Goal: Navigation & Orientation: Find specific page/section

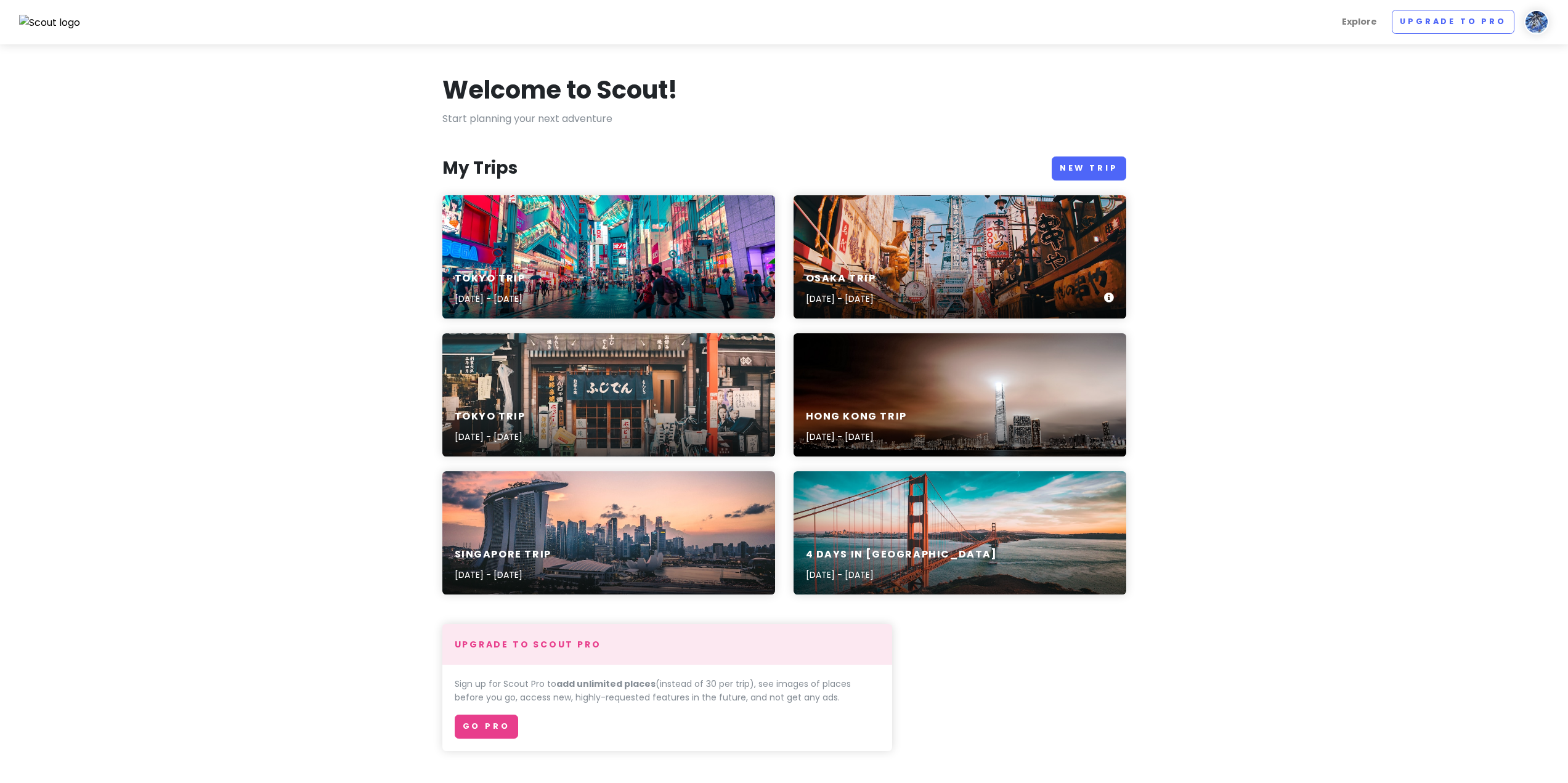
click at [929, 267] on div "Osaka Trip [DATE] - [DATE]" at bounding box center [960, 289] width 332 height 58
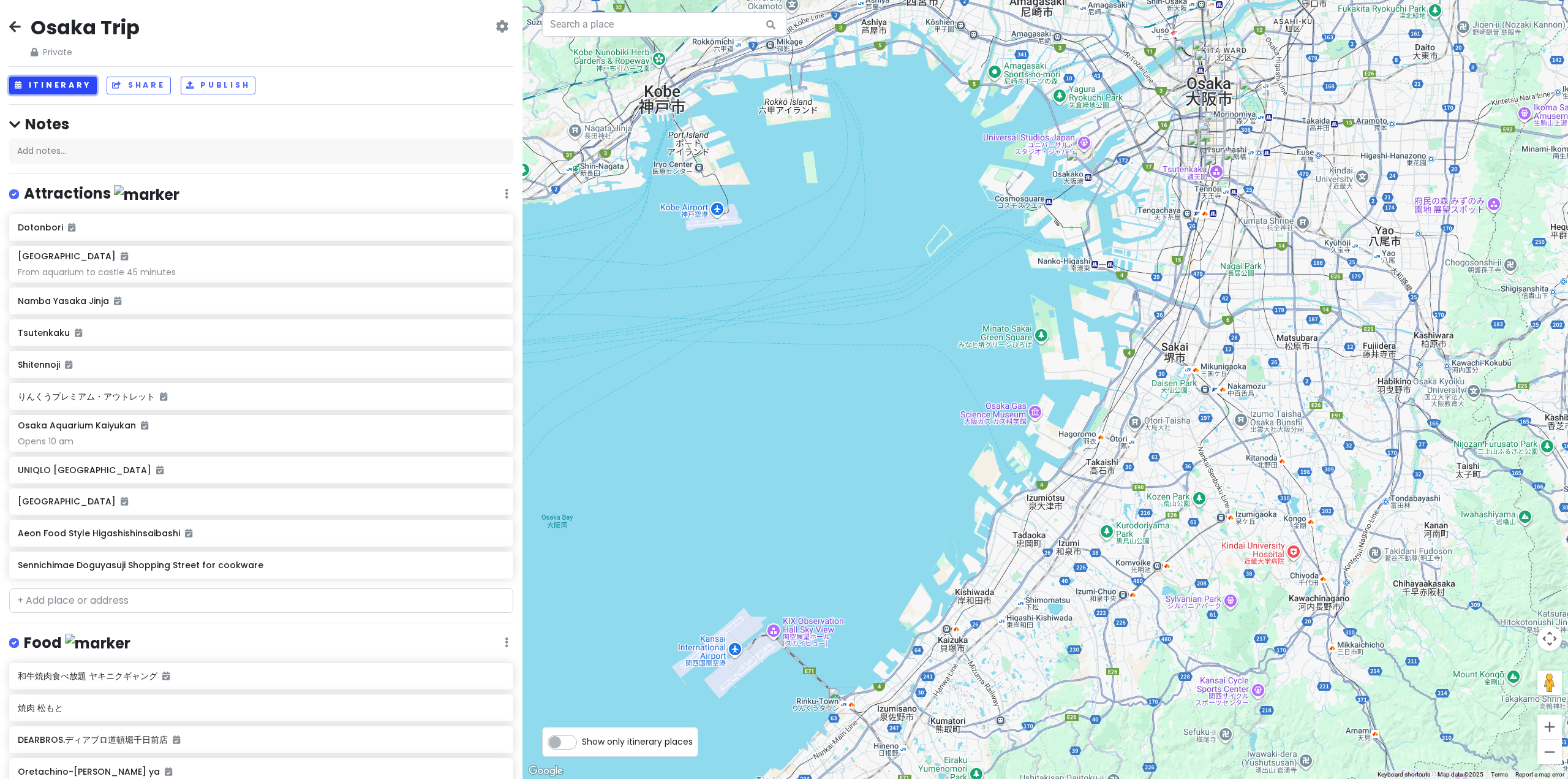
click at [74, 88] on button "Itinerary" at bounding box center [53, 86] width 88 height 18
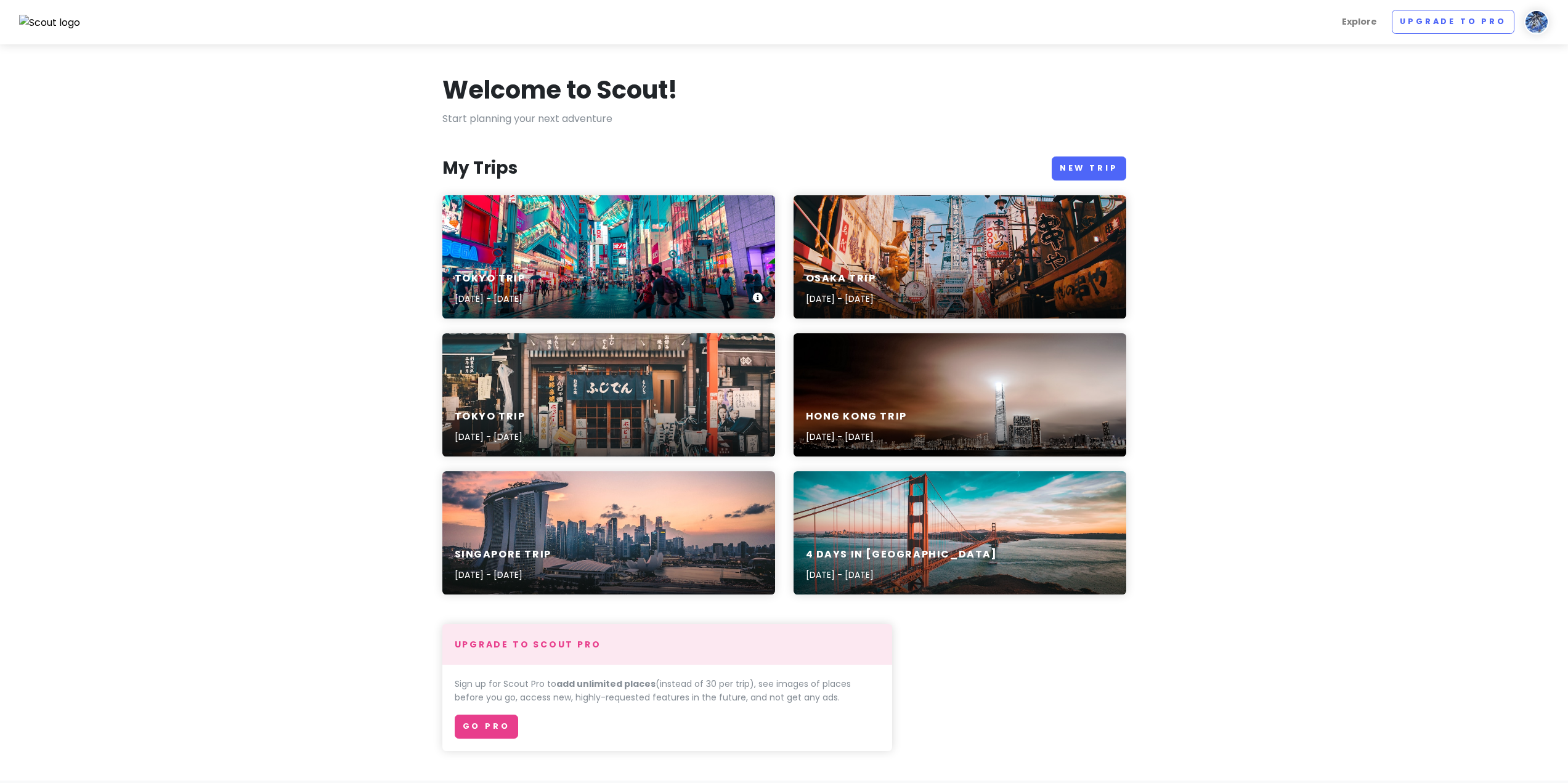
click at [690, 250] on div "Tokyo Trip [DATE] - [DATE]" at bounding box center [609, 257] width 332 height 124
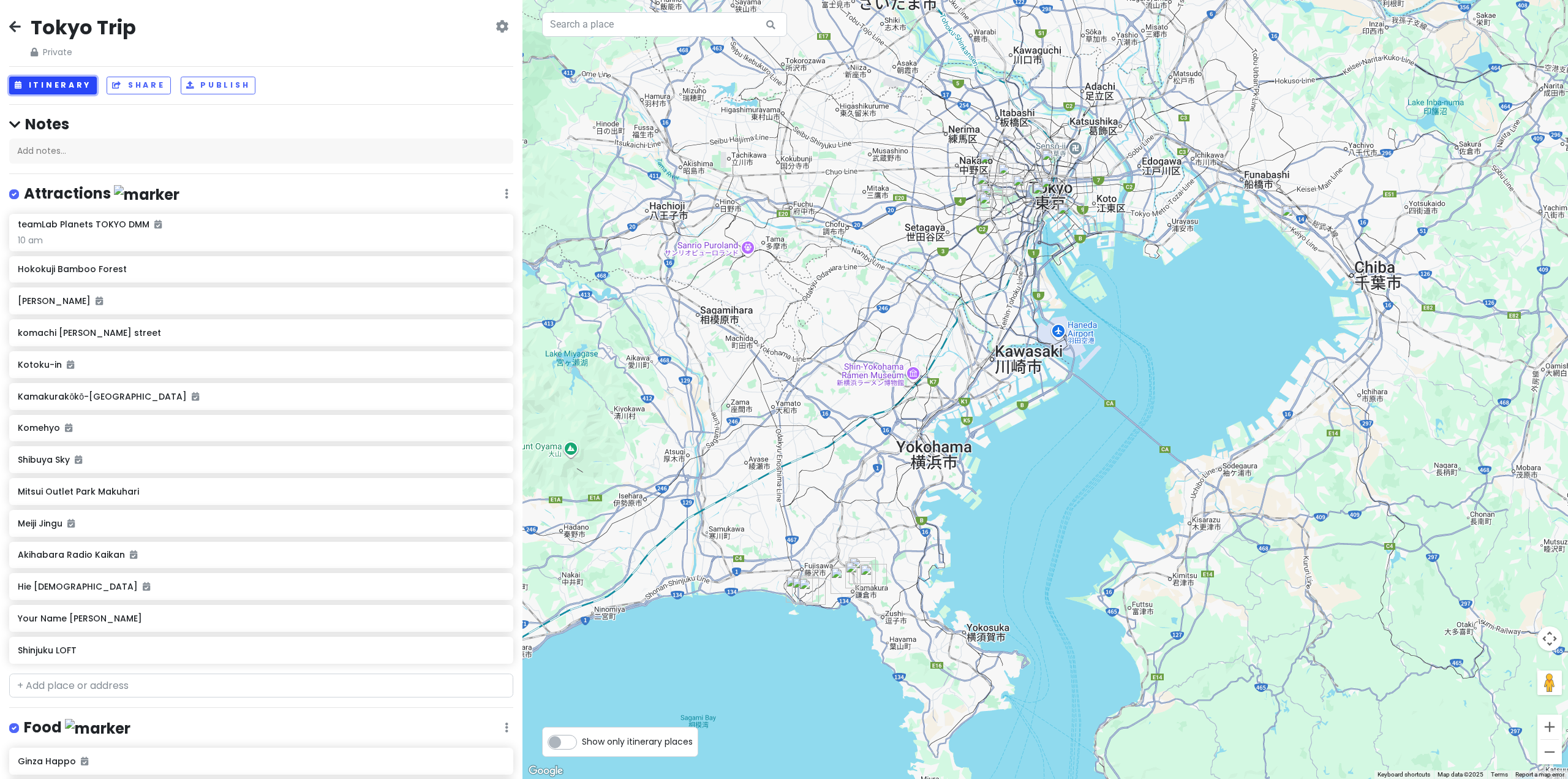
click at [64, 90] on button "Itinerary" at bounding box center [53, 86] width 88 height 18
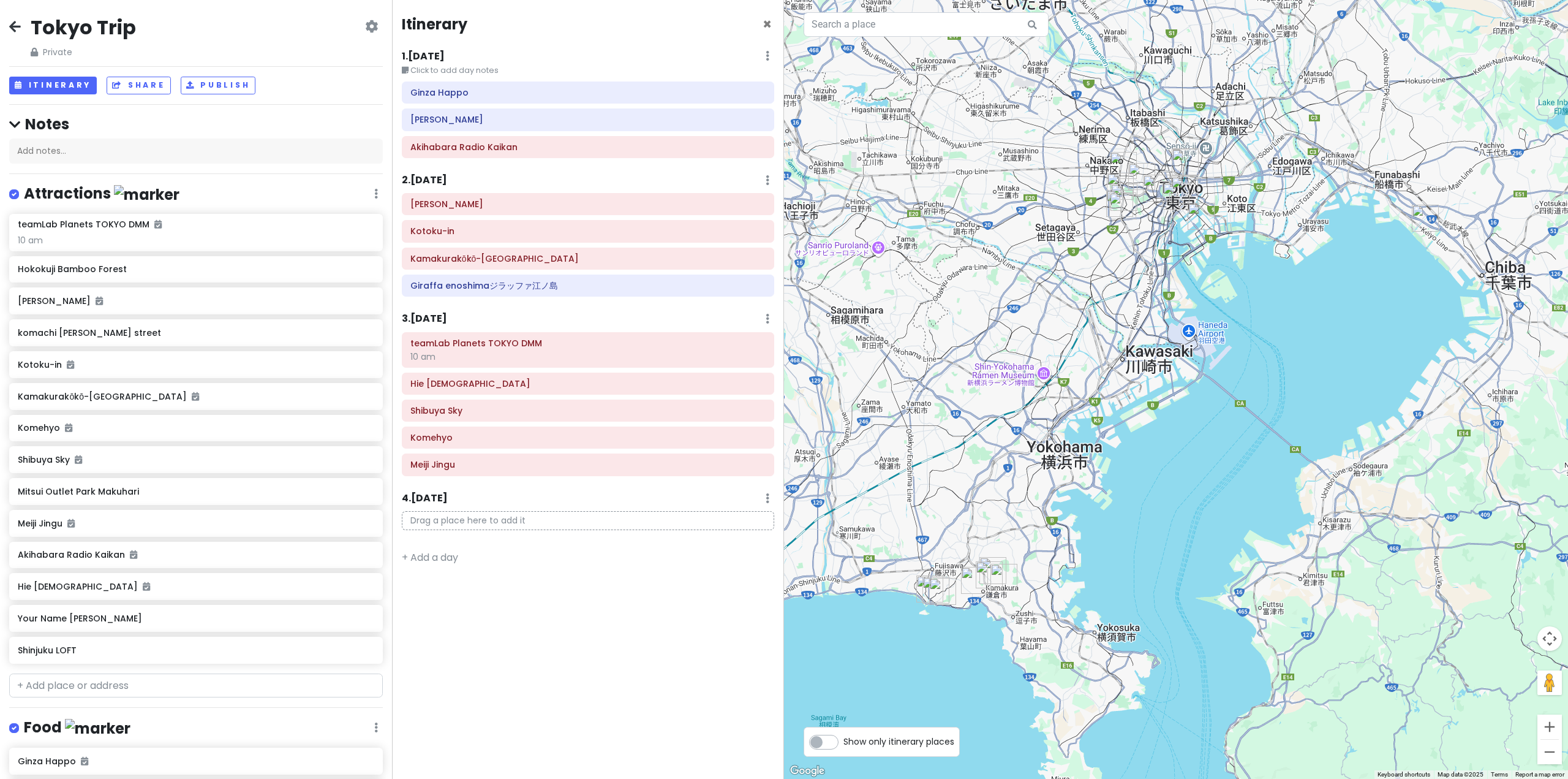
click at [638, 54] on div "1 . [DATE] Edit Day Notes Delete Day" at bounding box center [588, 59] width 372 height 21
click at [637, 57] on div "1 . [DATE] Edit Day Notes Delete Day" at bounding box center [588, 59] width 372 height 21
click at [768, 94] on icon at bounding box center [765, 92] width 7 height 10
